Goal: Find specific page/section: Locate a particular part of the current website

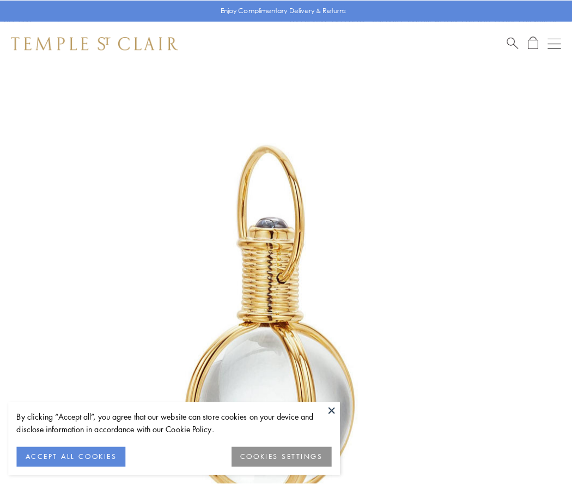
scroll to position [285, 0]
